Goal: Check status: Check status

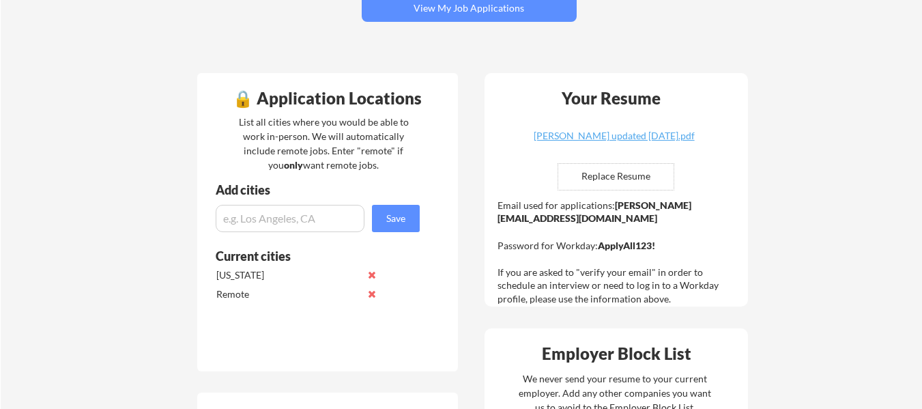
scroll to position [137, 0]
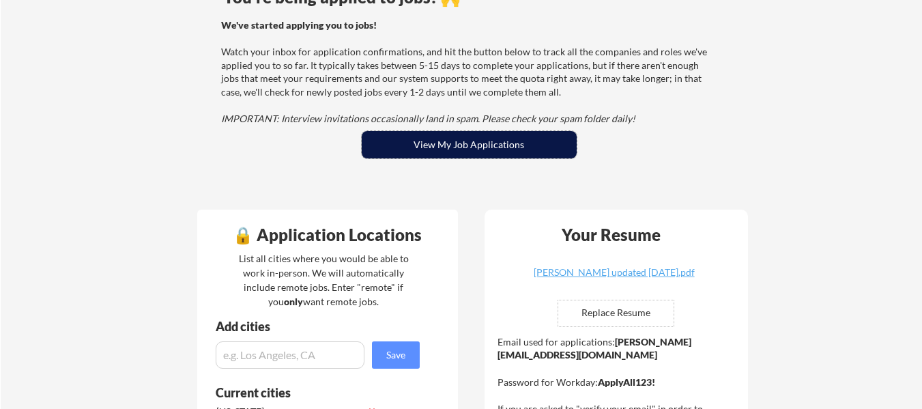
click at [437, 155] on button "View My Job Applications" at bounding box center [469, 144] width 215 height 27
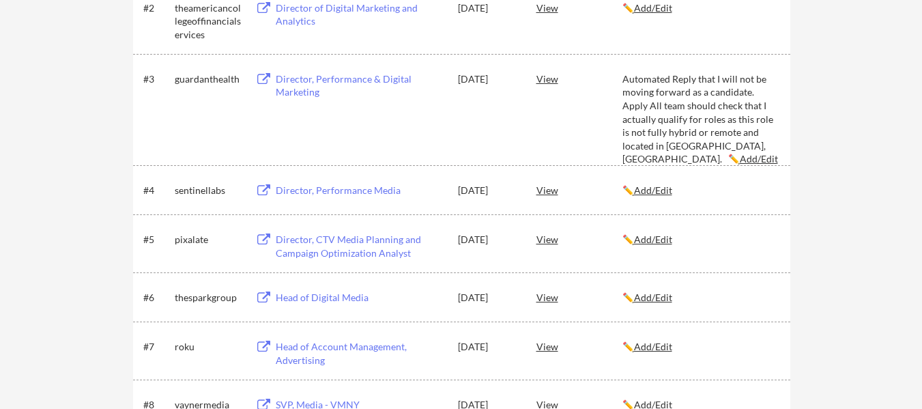
scroll to position [410, 0]
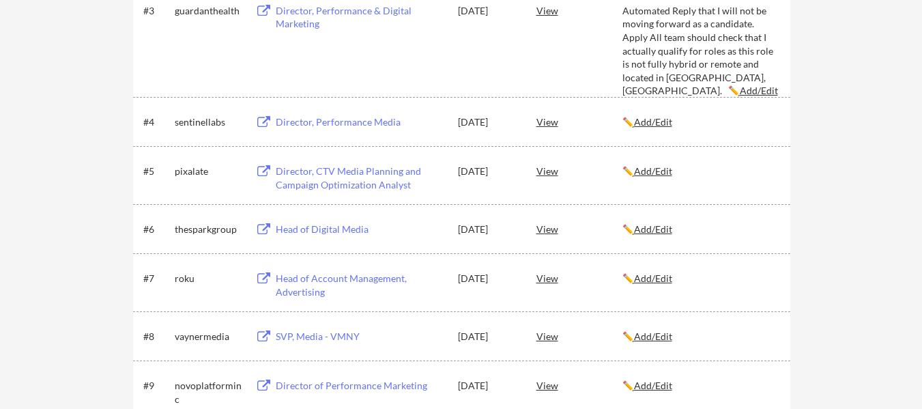
click at [545, 278] on div "View" at bounding box center [580, 278] width 86 height 25
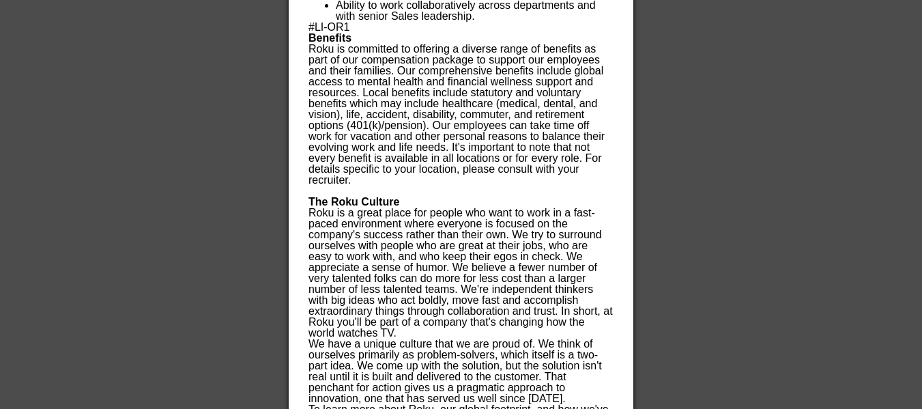
scroll to position [1890, 0]
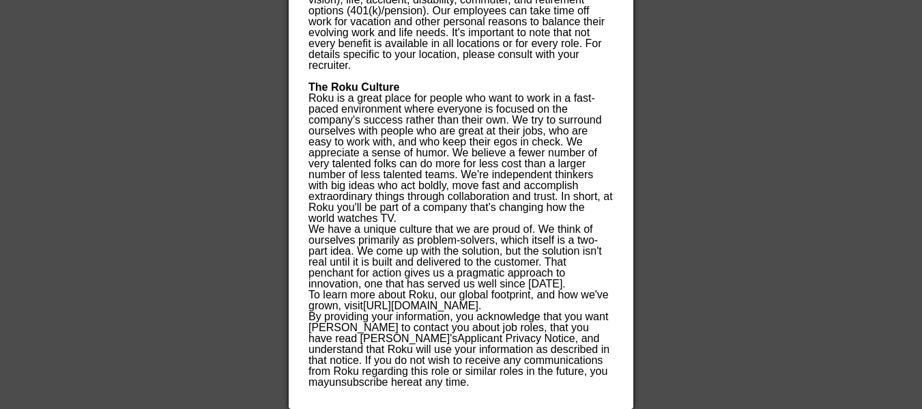
click at [537, 212] on p "Roku is a great place for people who want to work in a fast-paced environment w…" at bounding box center [461, 158] width 305 height 131
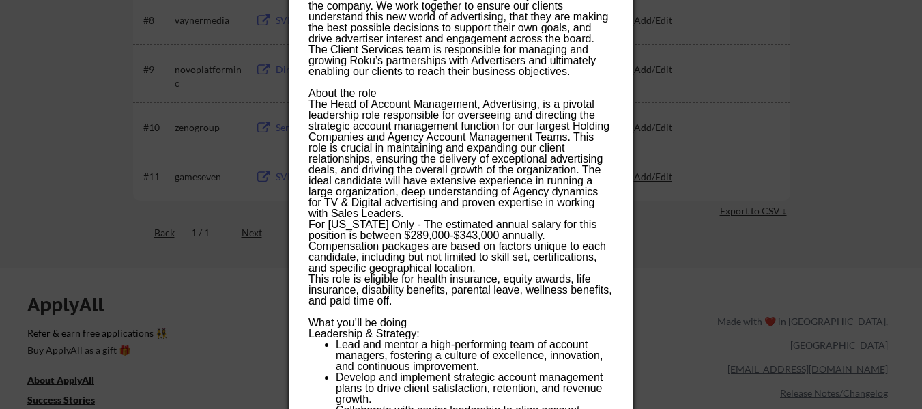
scroll to position [453, 0]
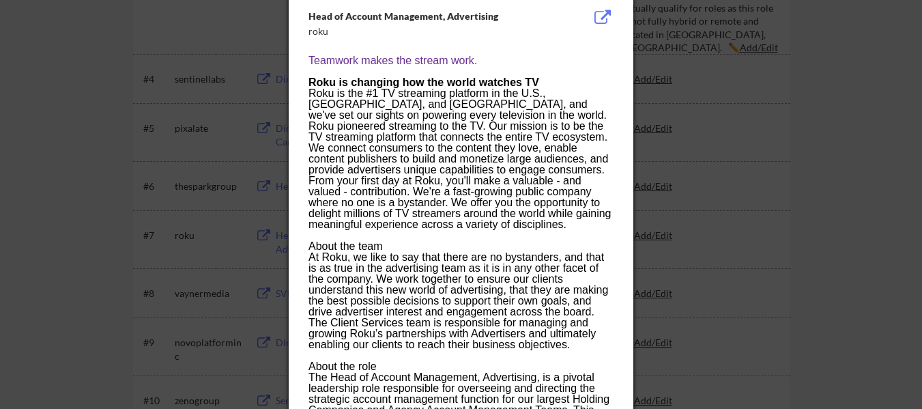
click at [597, 18] on button at bounding box center [602, 18] width 21 height 16
